Goal: Information Seeking & Learning: Learn about a topic

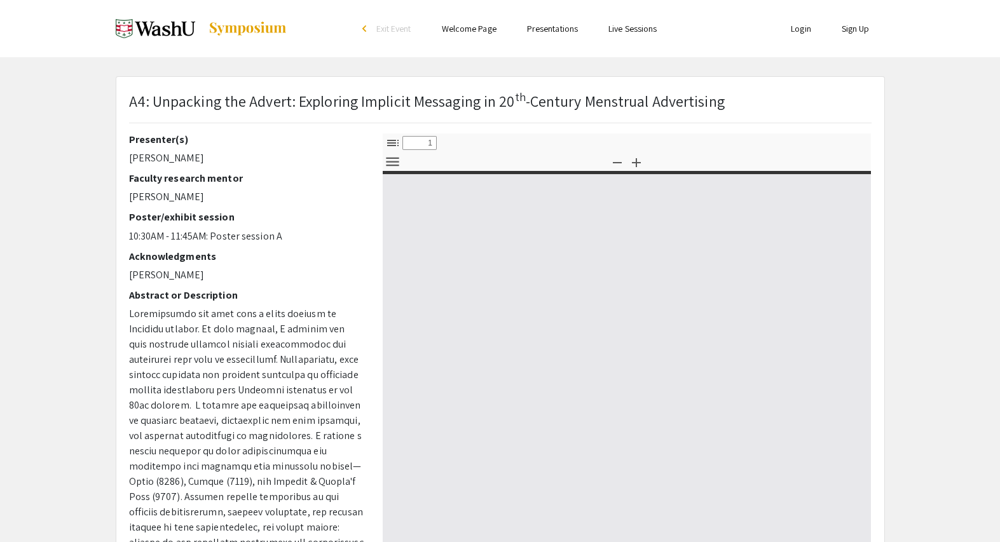
select select "custom"
type input "0"
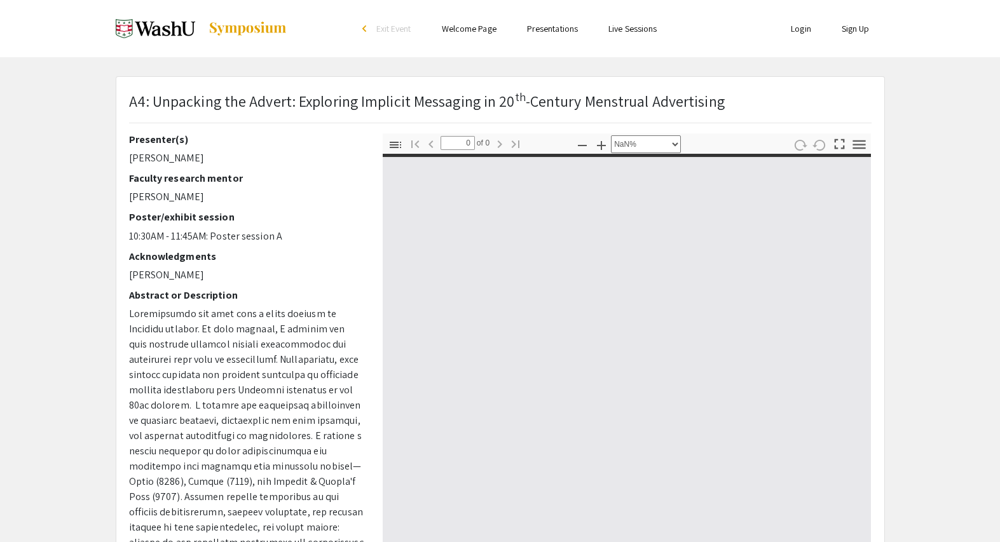
select select "auto"
type input "1"
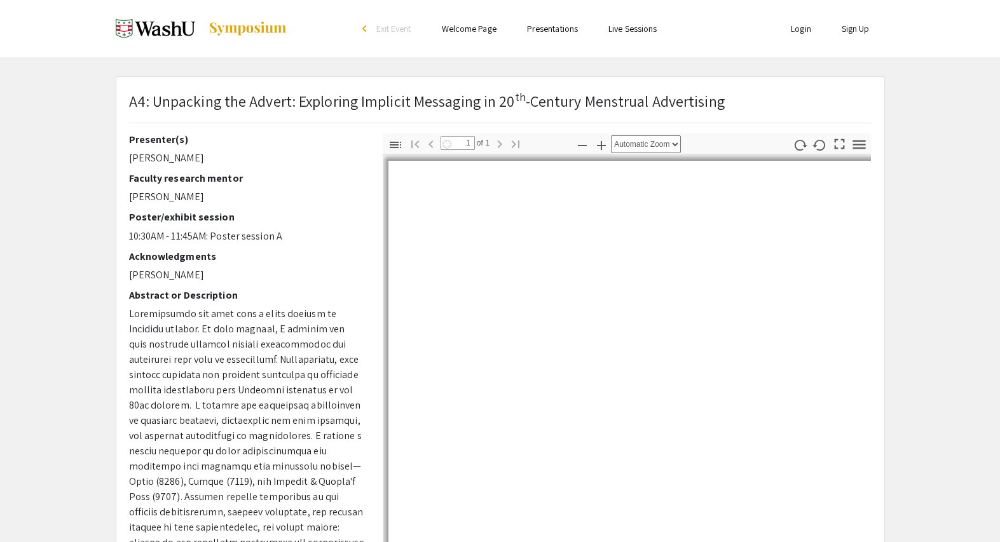
select select "auto"
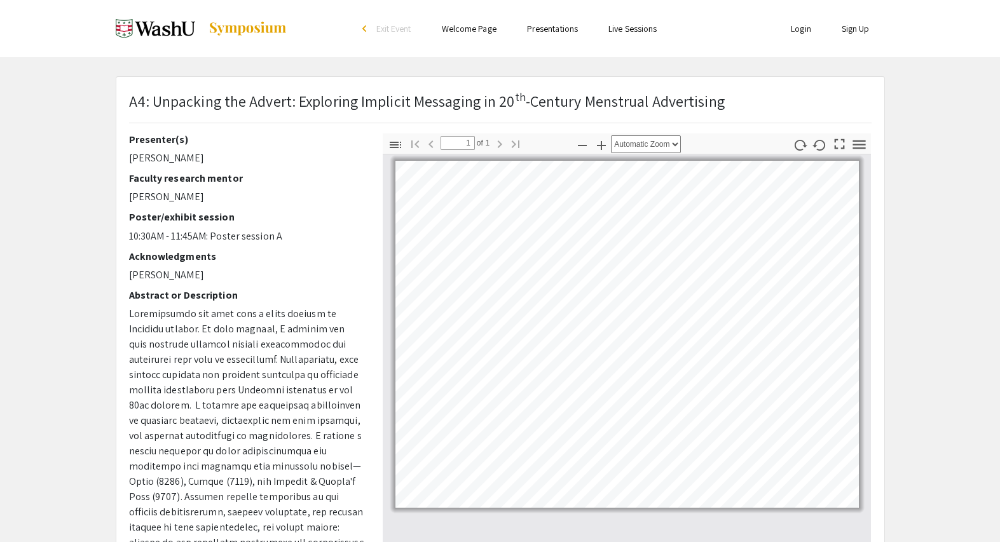
click at [299, 297] on h2 "Abstract or Description" at bounding box center [246, 295] width 235 height 12
click at [315, 248] on div "Presenter(s) [PERSON_NAME] Faculty research mentor [PERSON_NAME]/exhibit sessio…" at bounding box center [246, 355] width 235 height 445
click at [924, 129] on app-presentation "A4: Unpacking the Advert: Exploring Implicit Messaging in 20 th -Century Menstr…" at bounding box center [500, 397] width 1000 height 643
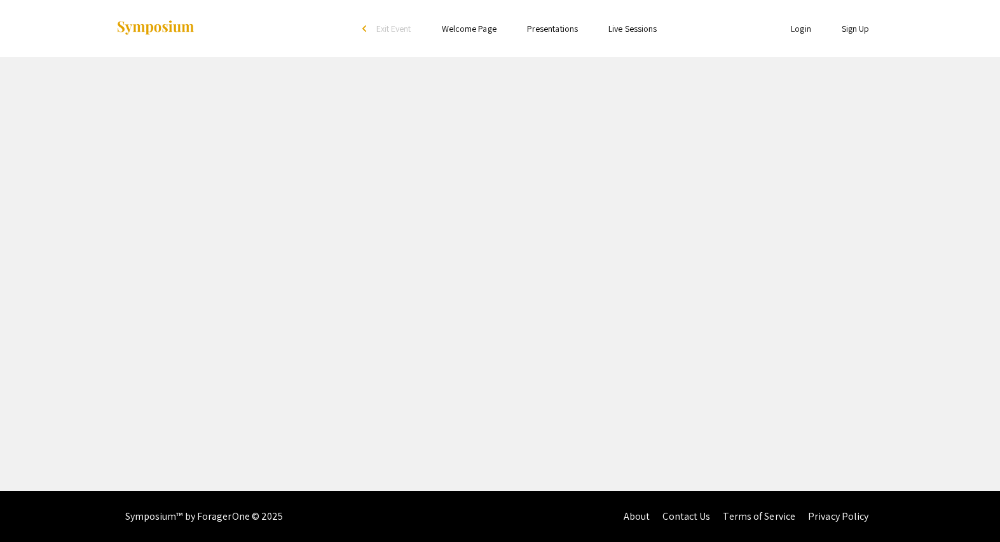
select select "custom"
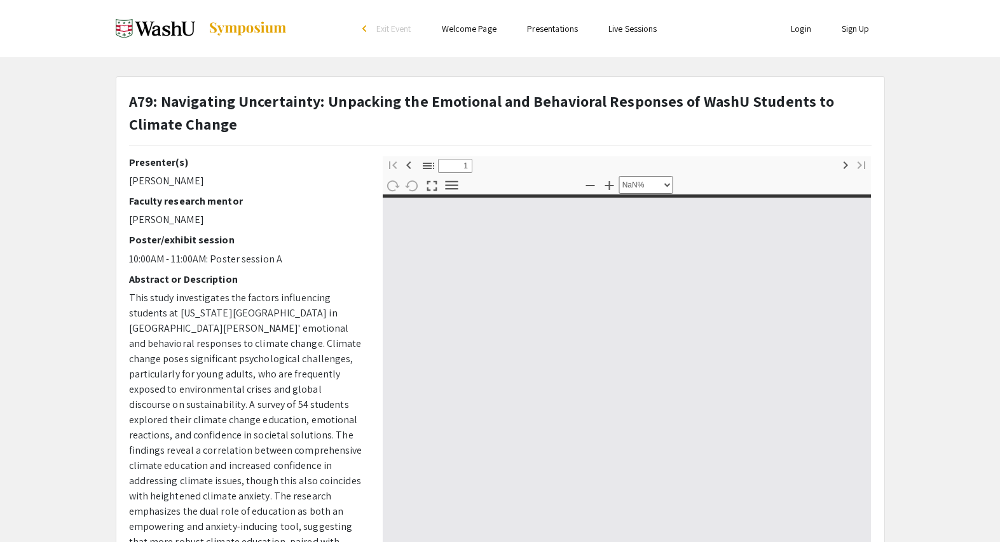
type input "0"
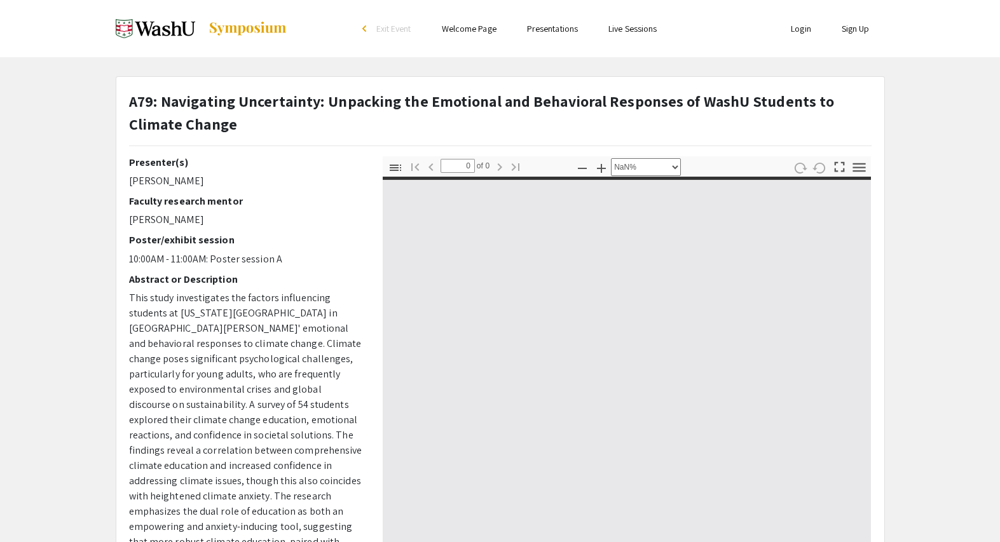
select select "auto"
type input "1"
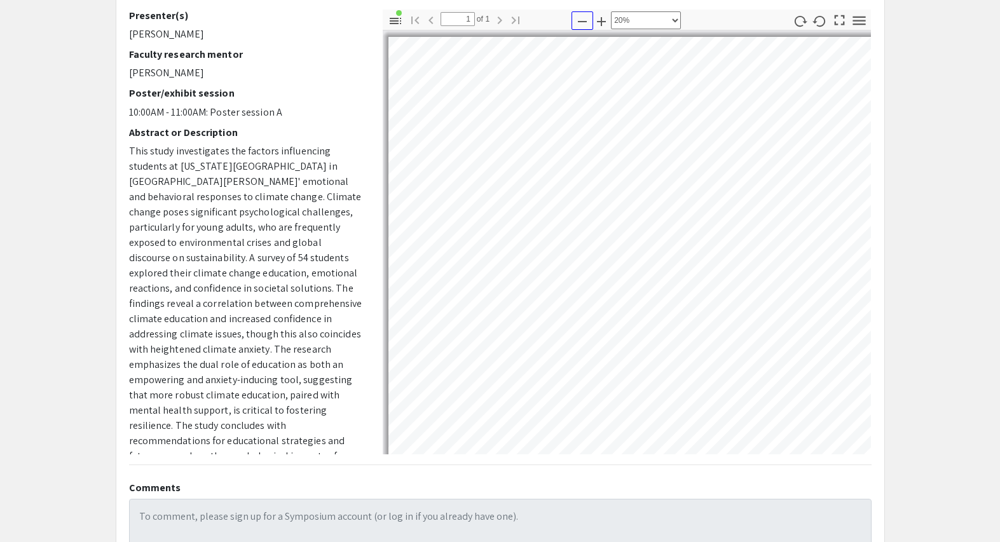
click at [580, 25] on icon "button" at bounding box center [582, 21] width 15 height 15
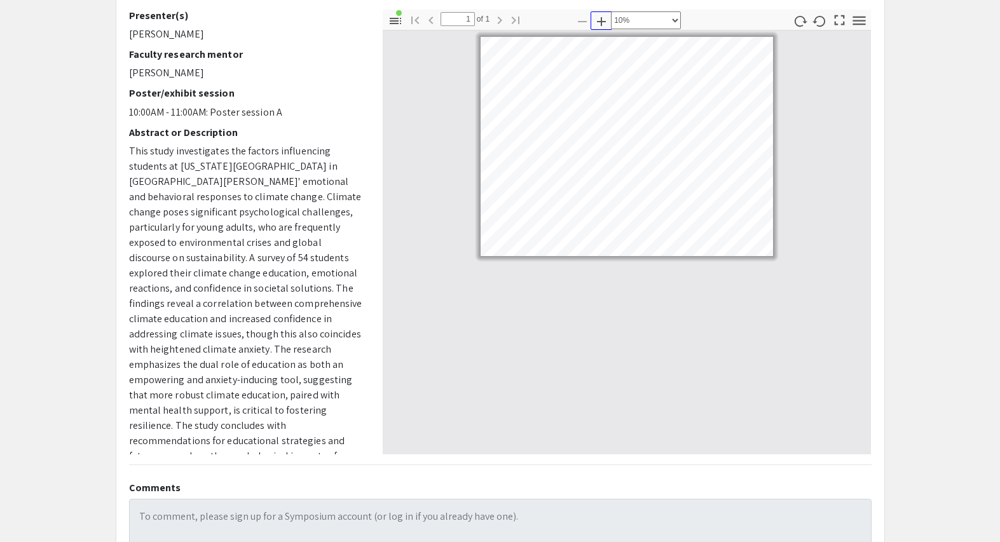
click at [599, 21] on icon "button" at bounding box center [601, 21] width 9 height 9
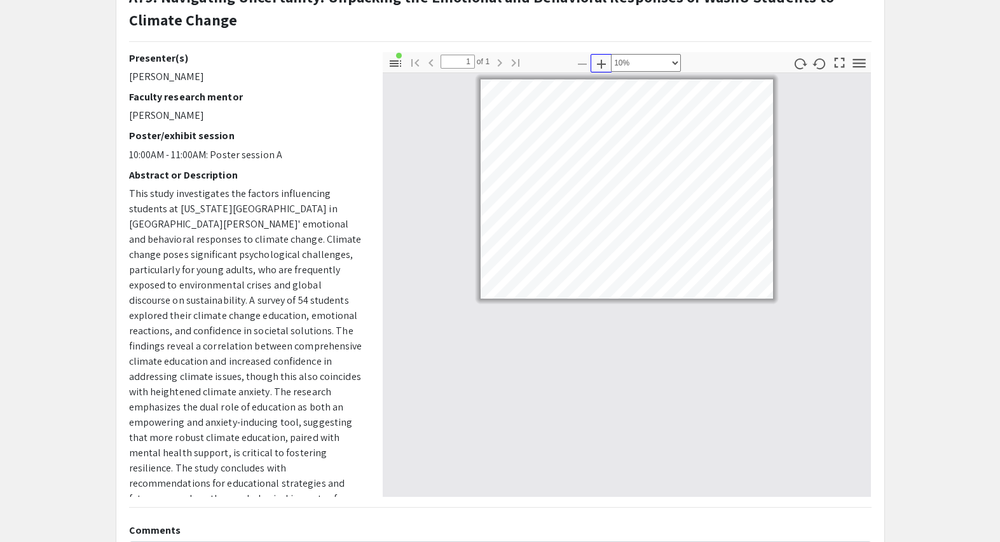
scroll to position [100, 0]
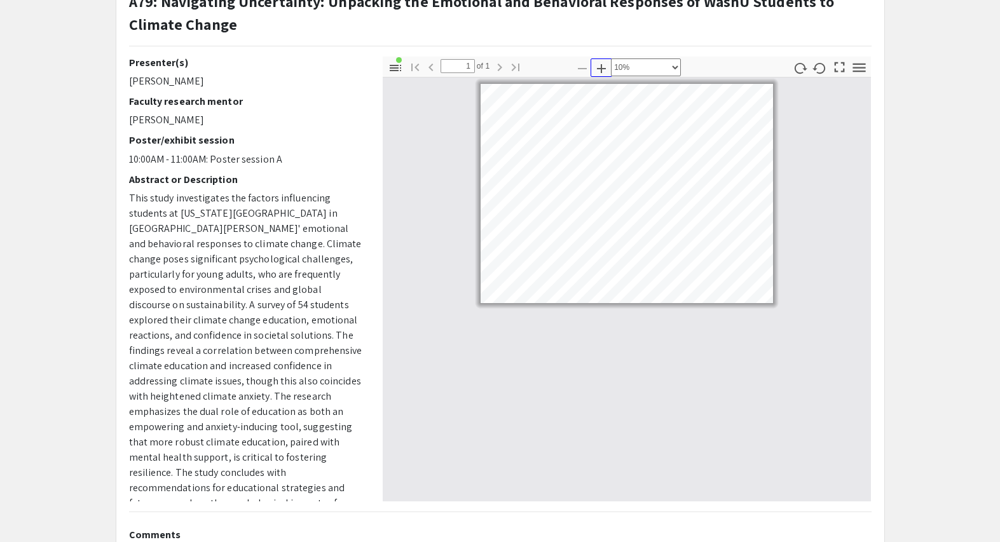
click at [601, 71] on icon "button" at bounding box center [601, 68] width 9 height 9
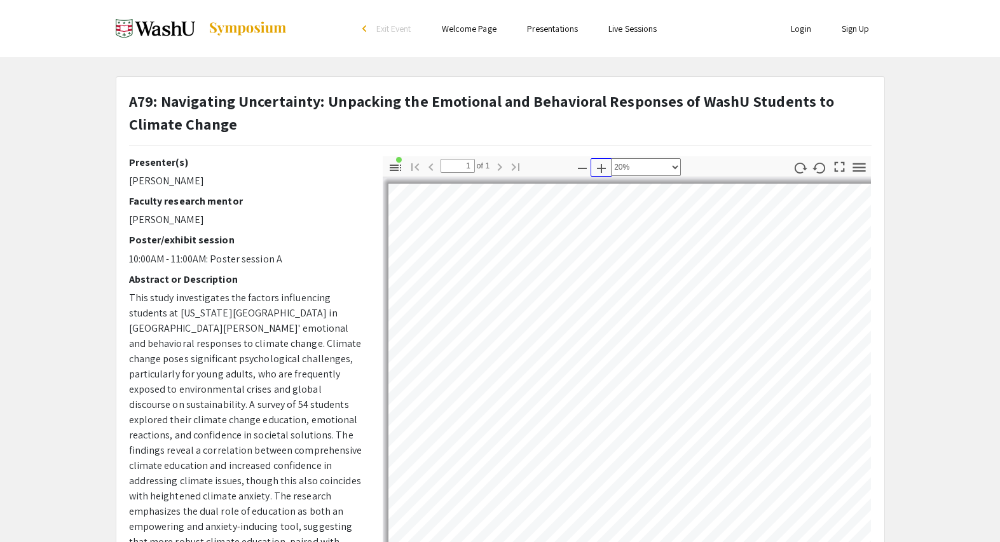
scroll to position [27, 0]
click at [582, 173] on icon "button" at bounding box center [582, 168] width 15 height 15
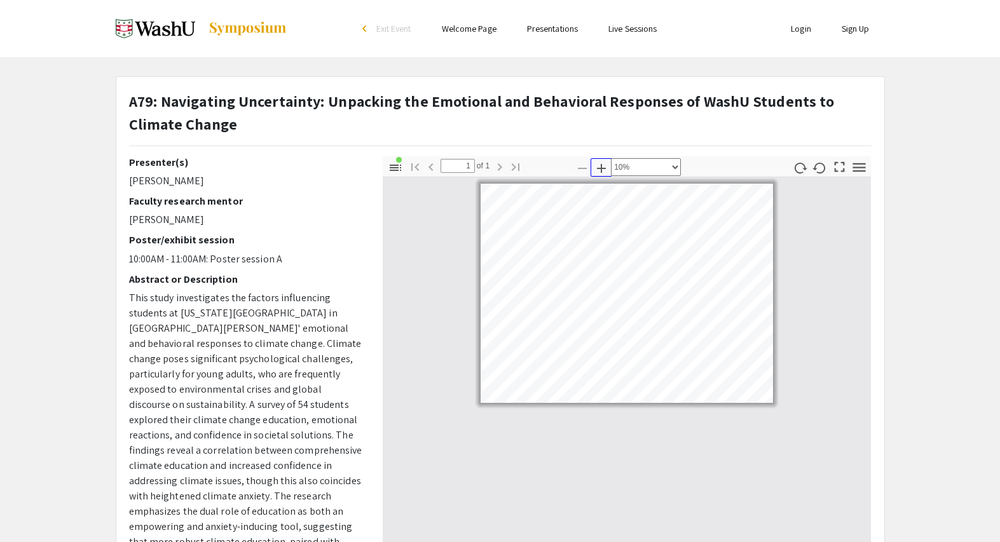
click at [604, 172] on icon "button" at bounding box center [601, 168] width 15 height 15
select select "custom"
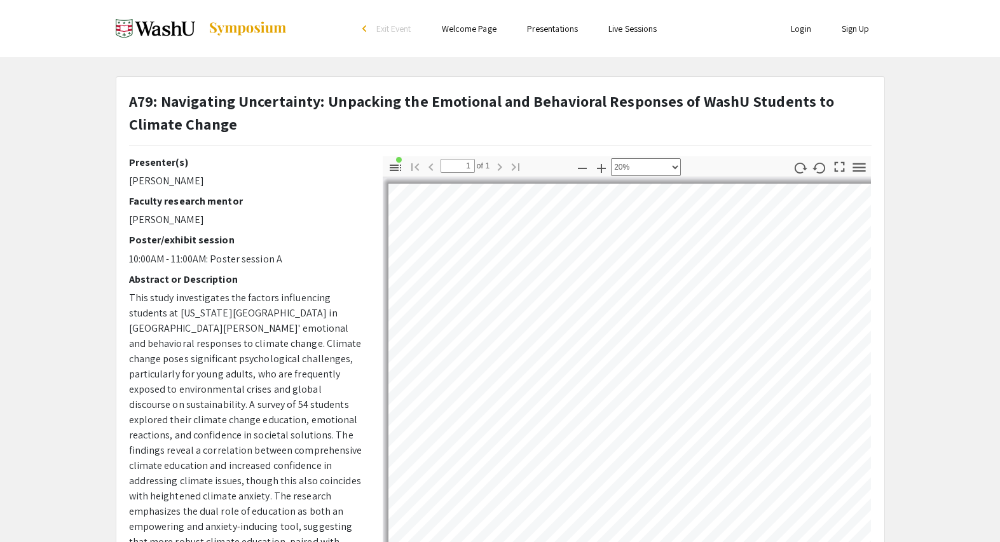
click at [724, 137] on div "A79: Navigating Uncertainty: Unpacking the Emotional and Behavioral Responses o…" at bounding box center [500, 118] width 742 height 56
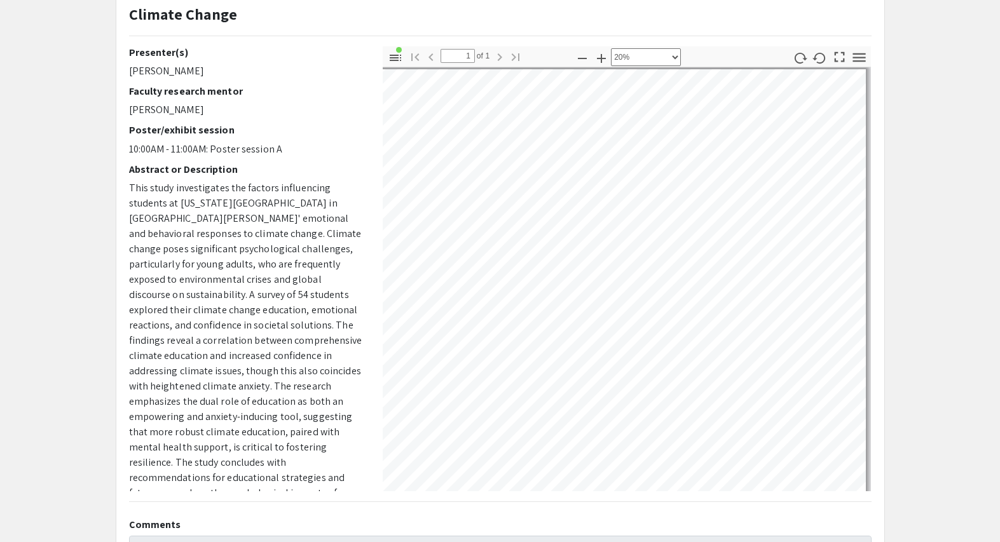
scroll to position [0, 108]
